Goal: Task Accomplishment & Management: Use online tool/utility

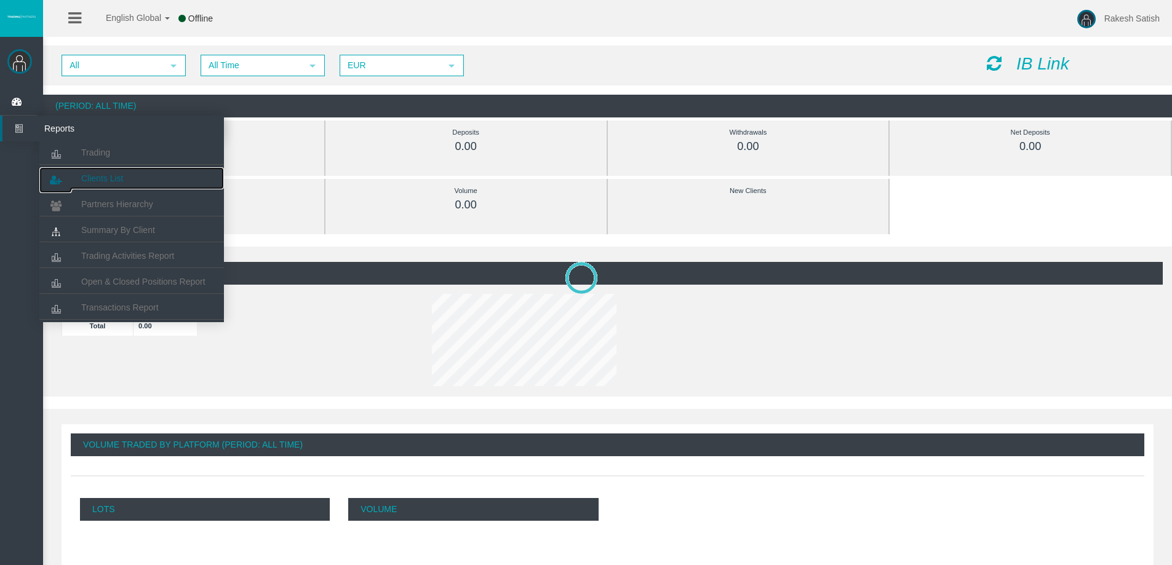
click at [96, 173] on link "Clients List" at bounding box center [131, 178] width 185 height 22
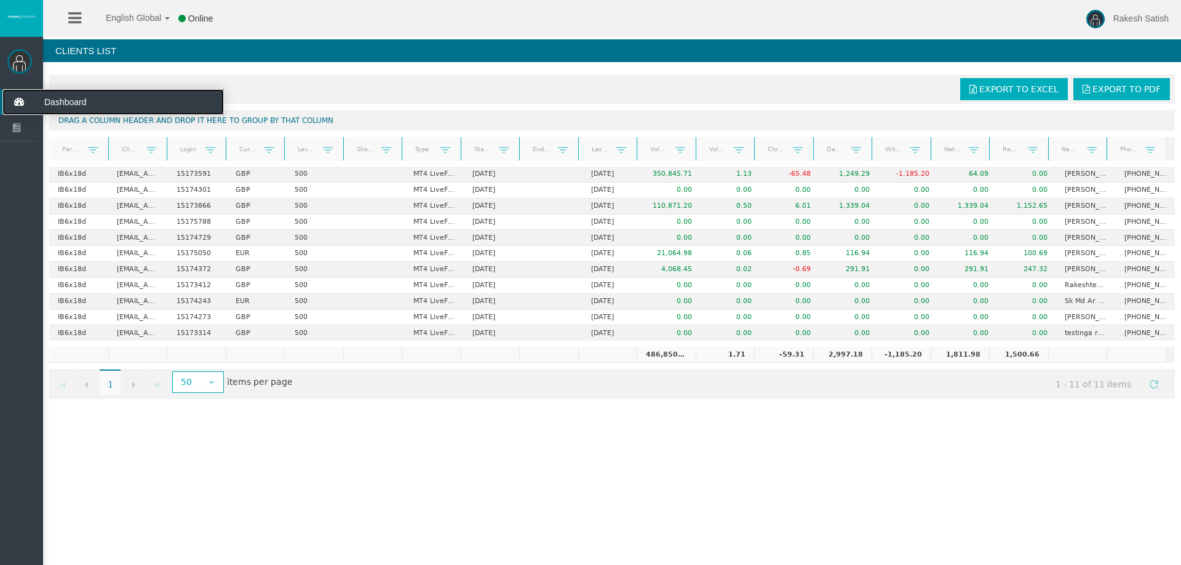
click at [23, 103] on icon at bounding box center [18, 102] width 33 height 26
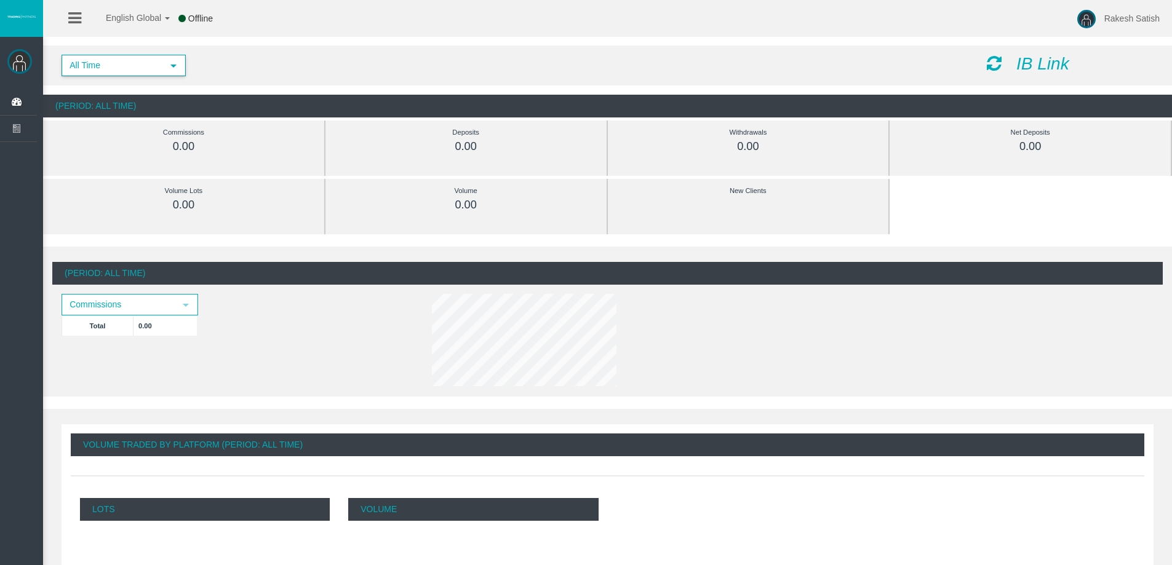
click at [143, 60] on span "All Time" at bounding box center [113, 65] width 100 height 19
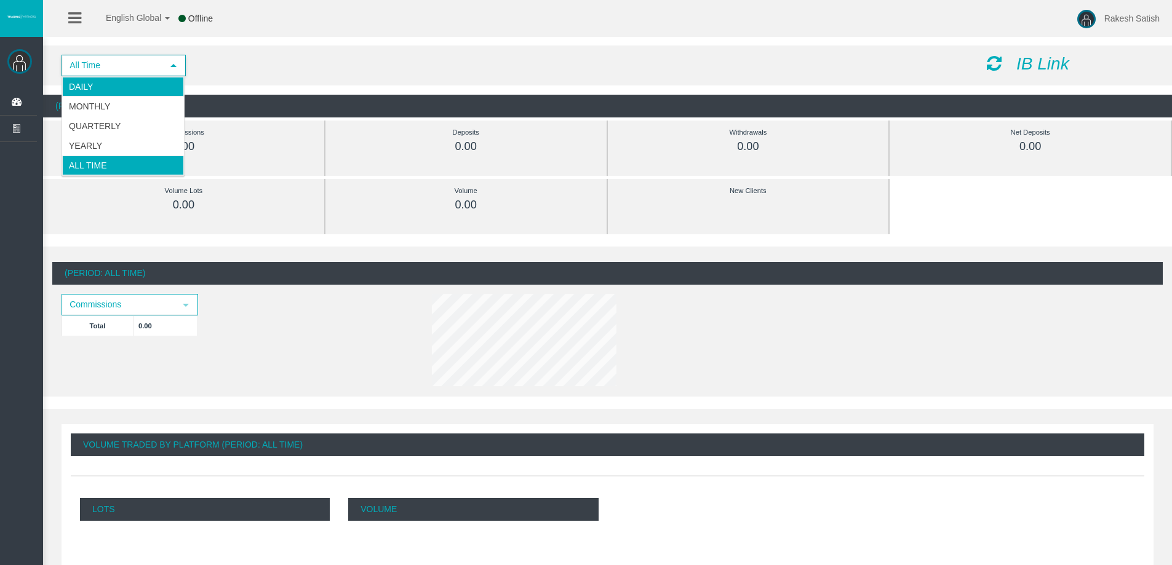
click at [142, 84] on li "Daily" at bounding box center [123, 87] width 122 height 20
